Goal: Task Accomplishment & Management: Use online tool/utility

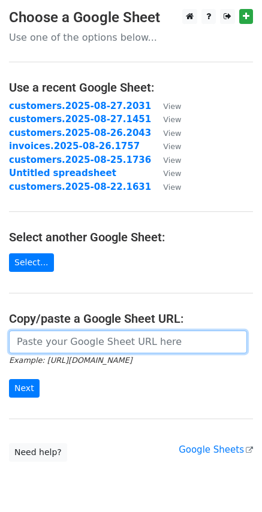
click at [83, 339] on input "url" at bounding box center [128, 342] width 238 height 23
paste input "[URL][DOMAIN_NAME]"
type input "[URL][DOMAIN_NAME]"
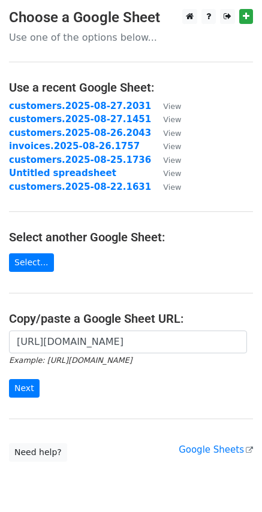
scroll to position [0, 0]
click at [7, 389] on div "[URL][DOMAIN_NAME] Example: [URL][DOMAIN_NAME] Next" at bounding box center [131, 370] width 262 height 79
click at [19, 388] on input "Next" at bounding box center [24, 388] width 31 height 19
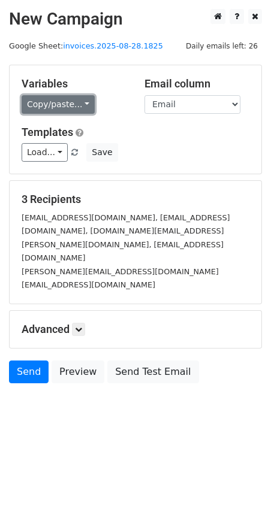
click at [74, 99] on link "Copy/paste..." at bounding box center [58, 104] width 73 height 19
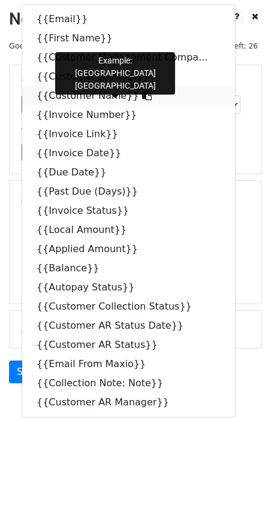
click at [131, 95] on link "{{Customer Name}}" at bounding box center [128, 95] width 213 height 19
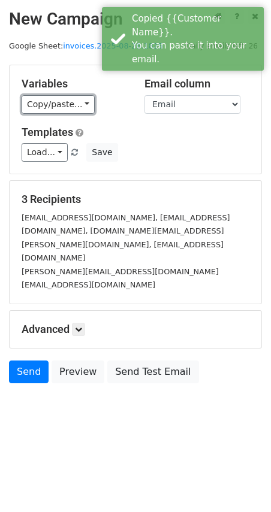
click at [83, 106] on link "Copy/paste..." at bounding box center [58, 104] width 73 height 19
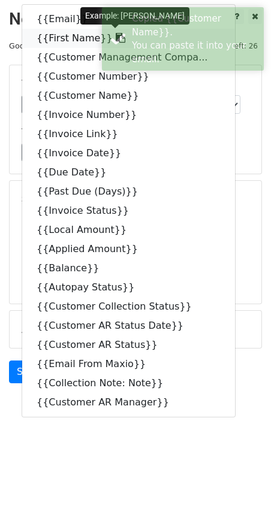
click at [116, 41] on icon at bounding box center [121, 38] width 10 height 10
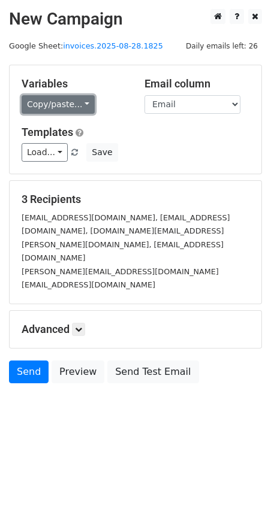
click at [81, 110] on link "Copy/paste..." at bounding box center [58, 104] width 73 height 19
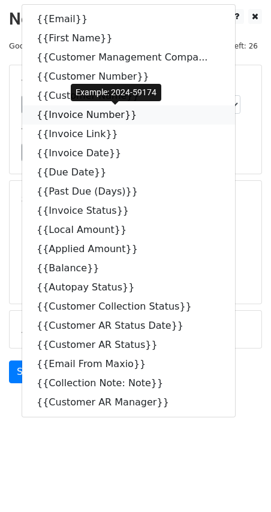
click at [140, 116] on icon at bounding box center [145, 115] width 10 height 10
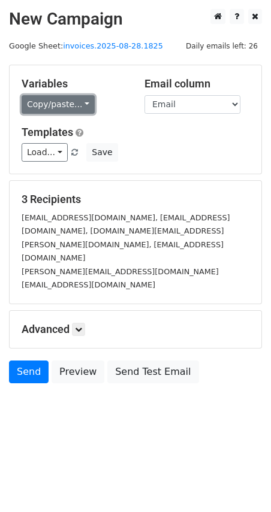
click at [80, 98] on link "Copy/paste..." at bounding box center [58, 104] width 73 height 19
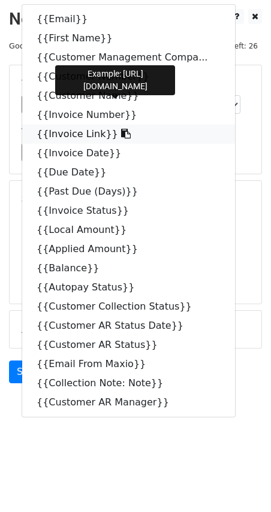
click at [121, 137] on icon at bounding box center [126, 134] width 10 height 10
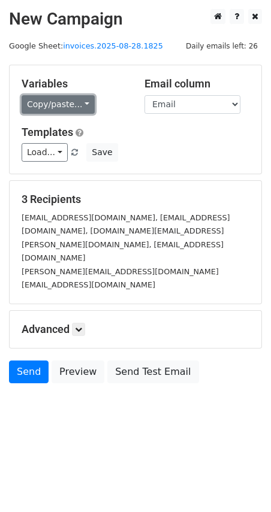
click at [78, 104] on link "Copy/paste..." at bounding box center [58, 104] width 73 height 19
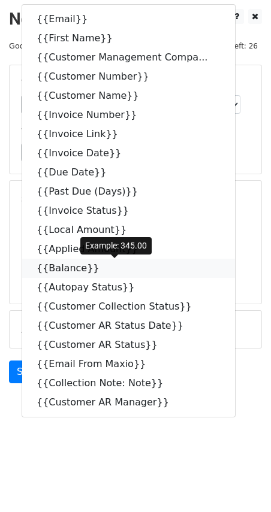
click at [102, 268] on icon at bounding box center [107, 268] width 10 height 10
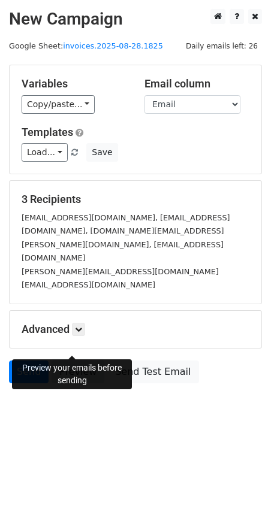
click at [74, 361] on link "Preview" at bounding box center [78, 372] width 53 height 23
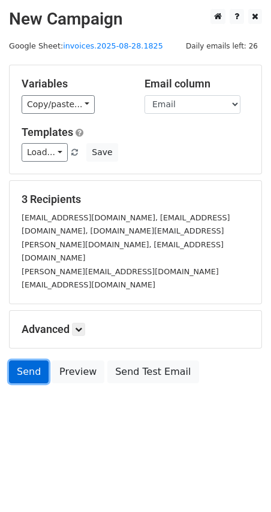
click at [39, 361] on link "Send" at bounding box center [29, 372] width 40 height 23
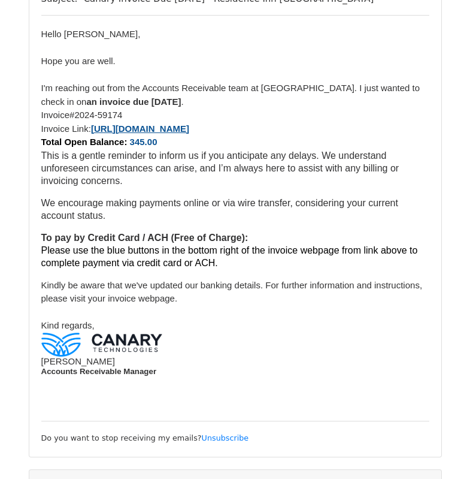
scroll to position [221, 0]
